Goal: Transaction & Acquisition: Purchase product/service

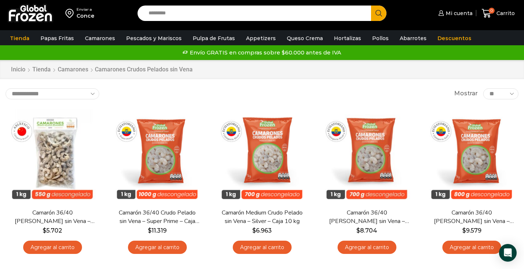
click at [208, 16] on input "Search input" at bounding box center [256, 13] width 223 height 15
type input "****"
click at [371, 6] on button "Search" at bounding box center [378, 13] width 15 height 15
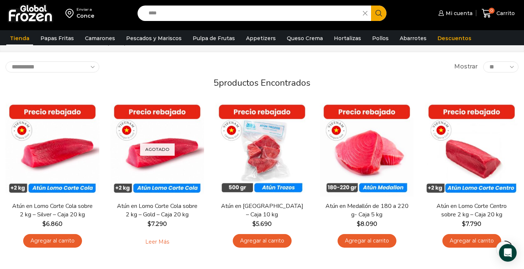
scroll to position [37, 0]
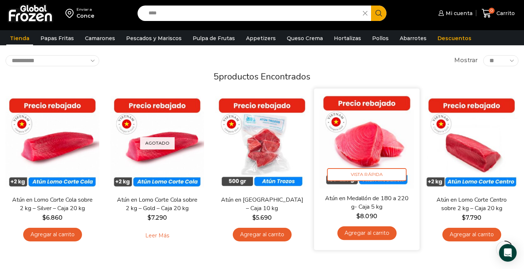
click at [370, 231] on link "Agregar al carrito" at bounding box center [366, 233] width 59 height 14
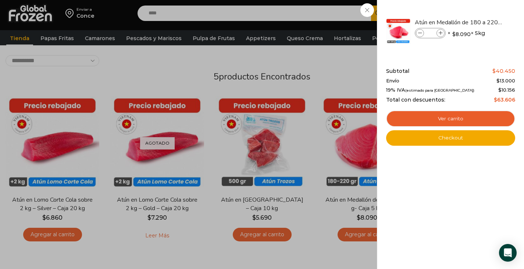
click at [480, 11] on div "1 [GEOGRAPHIC_DATA] 1 1 Shopping Cart *" at bounding box center [498, 13] width 37 height 17
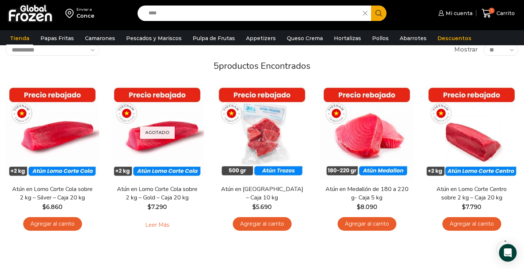
scroll to position [0, 0]
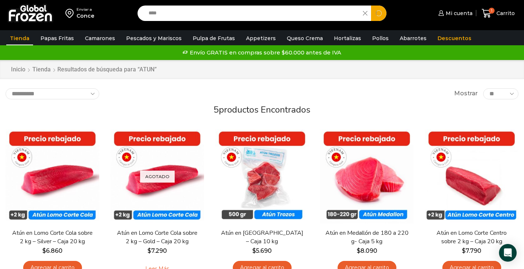
click at [166, 11] on input "****" at bounding box center [252, 13] width 215 height 15
type input "*"
type input "*****"
click at [371, 6] on button "Search" at bounding box center [378, 13] width 15 height 15
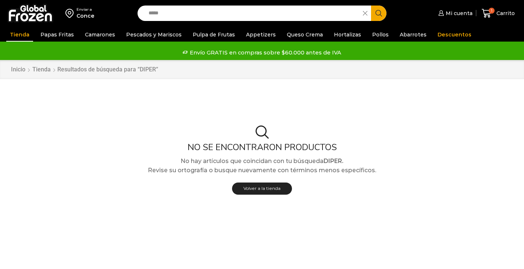
drag, startPoint x: 0, startPoint y: 0, endPoint x: 156, endPoint y: 13, distance: 156.1
click at [156, 13] on input "*****" at bounding box center [252, 13] width 215 height 15
type input "******"
click at [371, 6] on button "Search" at bounding box center [378, 13] width 15 height 15
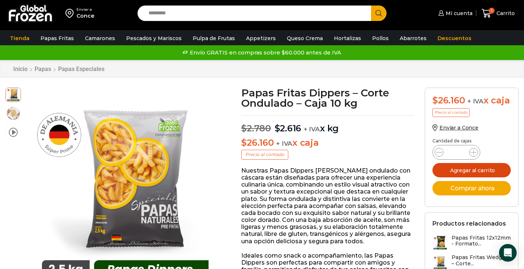
click at [469, 177] on button "Agregar al carrito" at bounding box center [471, 170] width 78 height 14
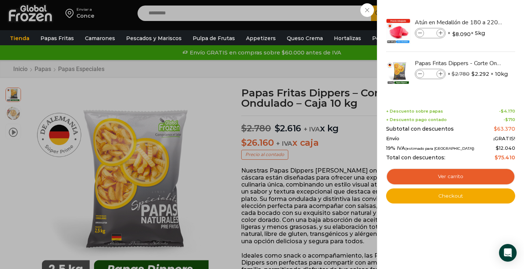
click at [480, 8] on div "2 Carrito 2 2 Shopping Cart *" at bounding box center [498, 13] width 37 height 17
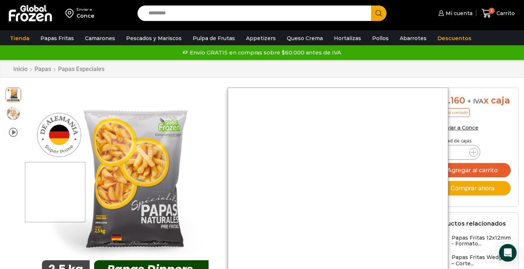
click at [56, 192] on div at bounding box center [55, 192] width 60 height 60
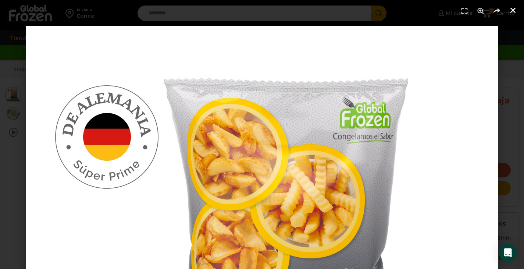
click at [510, 11] on icon "Cerrar (Esc)" at bounding box center [512, 10] width 7 height 7
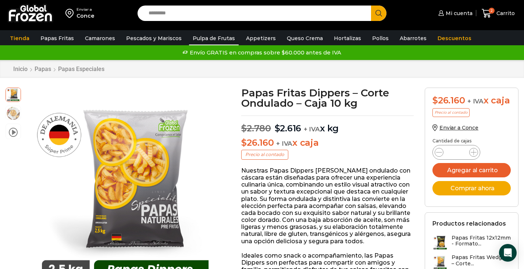
click at [212, 36] on link "Pulpa de Frutas" at bounding box center [214, 38] width 50 height 14
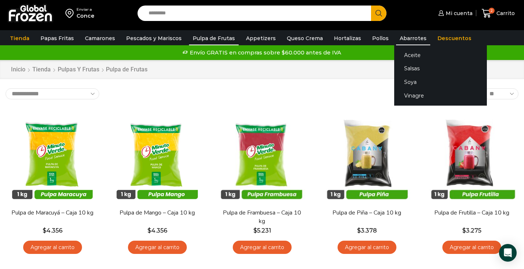
click at [404, 39] on link "Abarrotes" at bounding box center [413, 38] width 34 height 14
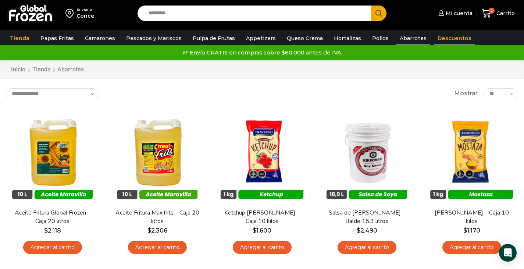
click at [434, 39] on link "Descuentos" at bounding box center [454, 38] width 41 height 14
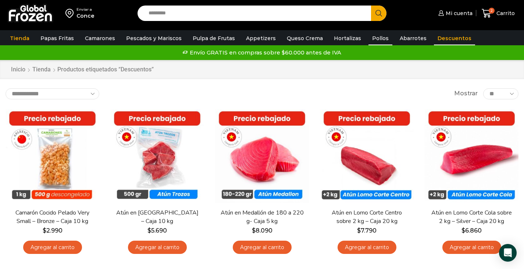
click at [368, 39] on link "Pollos" at bounding box center [380, 38] width 24 height 14
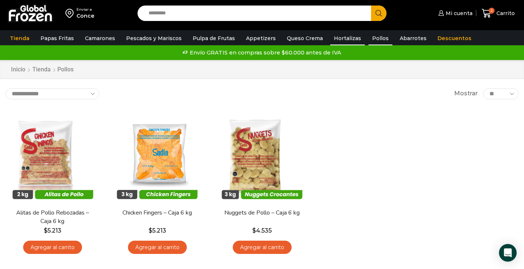
click at [336, 39] on link "Hortalizas" at bounding box center [347, 38] width 35 height 14
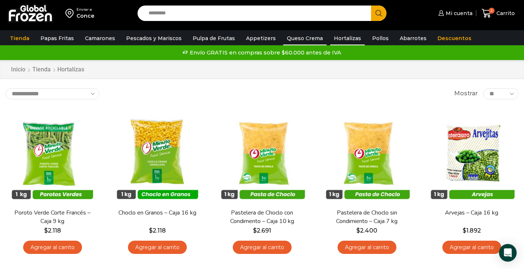
click at [297, 38] on link "Queso Crema" at bounding box center [304, 38] width 43 height 14
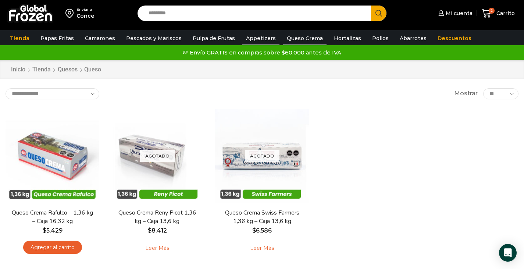
click at [262, 37] on link "Appetizers" at bounding box center [260, 38] width 37 height 14
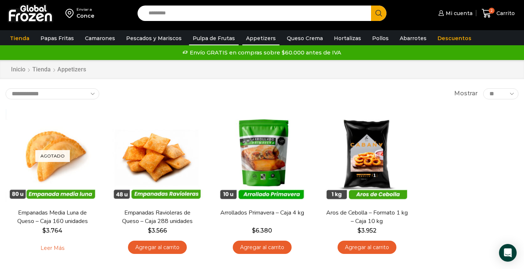
click at [203, 38] on link "Pulpa de Frutas" at bounding box center [214, 38] width 50 height 14
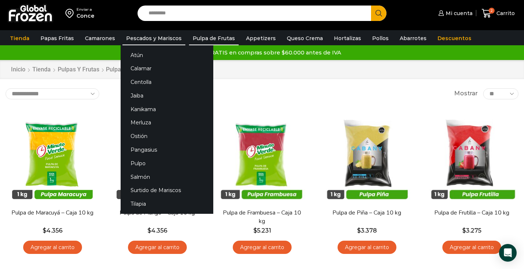
click at [153, 37] on link "Pescados y Mariscos" at bounding box center [153, 38] width 63 height 14
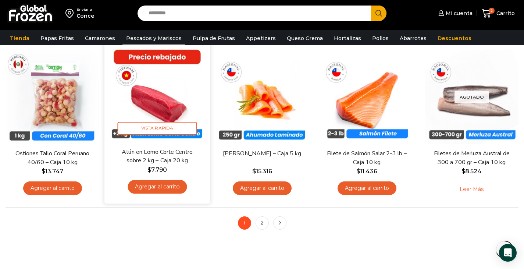
scroll to position [552, 0]
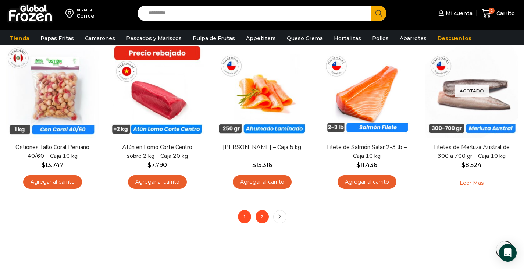
click at [260, 213] on link "2" at bounding box center [262, 216] width 13 height 13
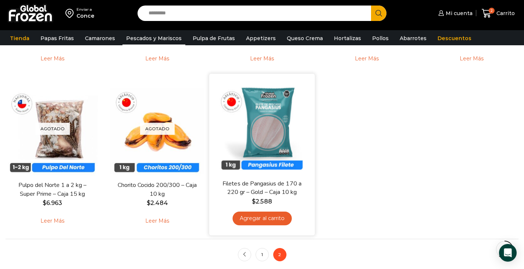
scroll to position [552, 0]
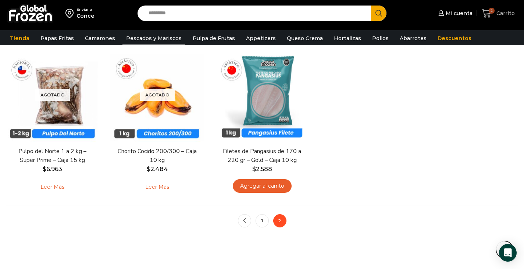
click at [507, 15] on span "Carrito" at bounding box center [505, 13] width 20 height 7
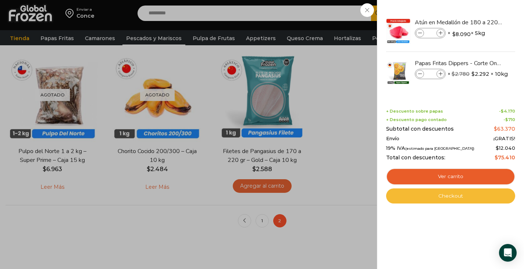
click at [446, 194] on link "Checkout" at bounding box center [450, 195] width 129 height 15
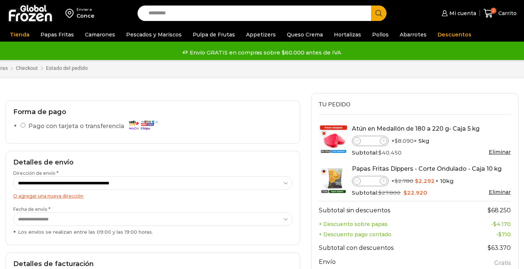
select select "*"
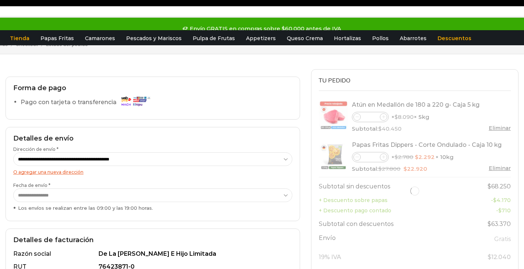
scroll to position [37, 0]
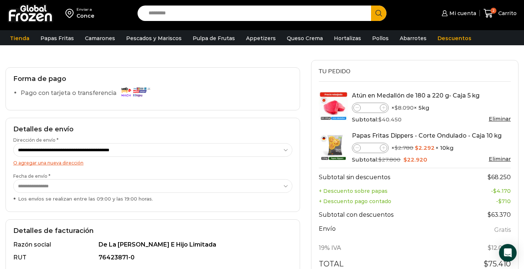
click at [46, 184] on select "**********" at bounding box center [152, 186] width 279 height 14
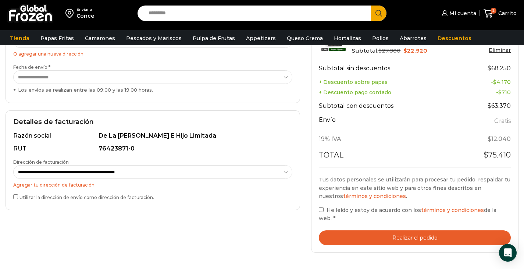
scroll to position [147, 0]
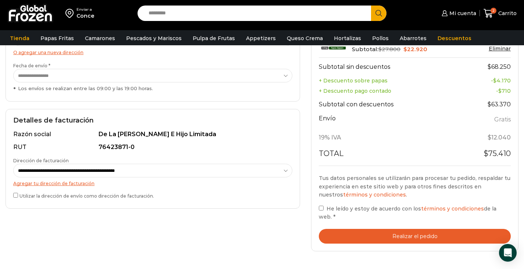
click at [321, 211] on label "He leído y estoy de acuerdo con los términos y condiciones de la web. *" at bounding box center [415, 212] width 192 height 17
click at [431, 237] on button "Realizar el pedido" at bounding box center [415, 236] width 192 height 15
